Goal: Transaction & Acquisition: Purchase product/service

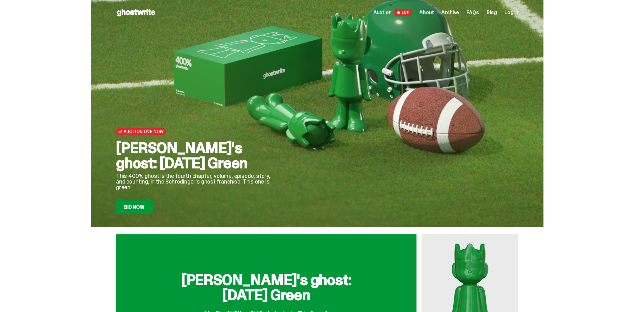
click at [456, 12] on span "Archive" at bounding box center [450, 12] width 18 height 5
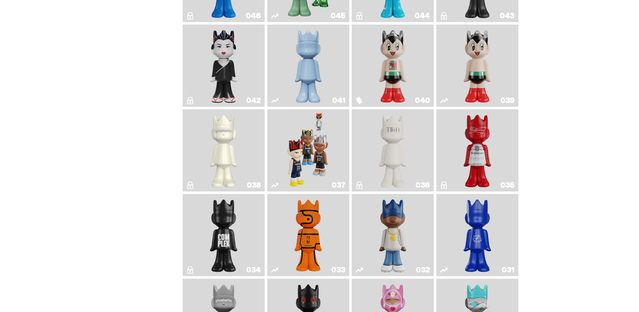
scroll to position [448, 0]
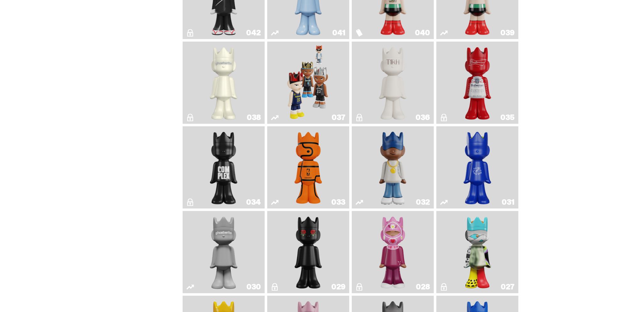
click at [326, 64] on img "Game Face (2024)" at bounding box center [308, 82] width 43 height 77
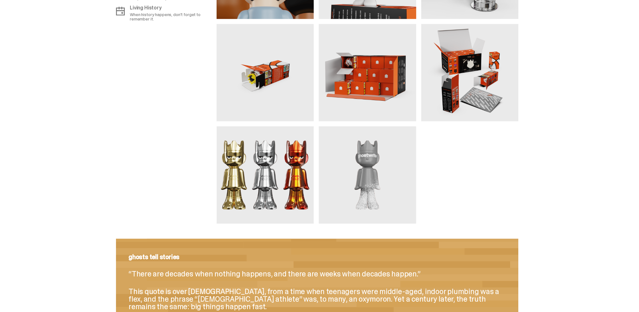
scroll to position [597, 0]
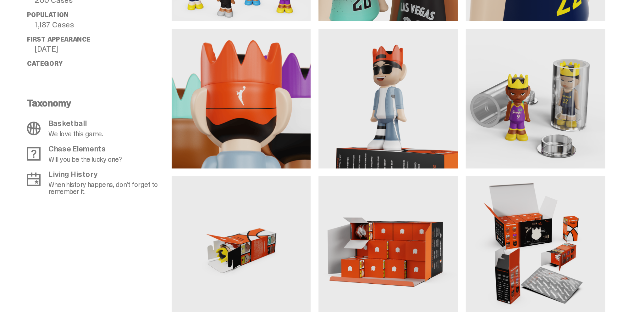
scroll to position [597, 0]
